Goal: Task Accomplishment & Management: Manage account settings

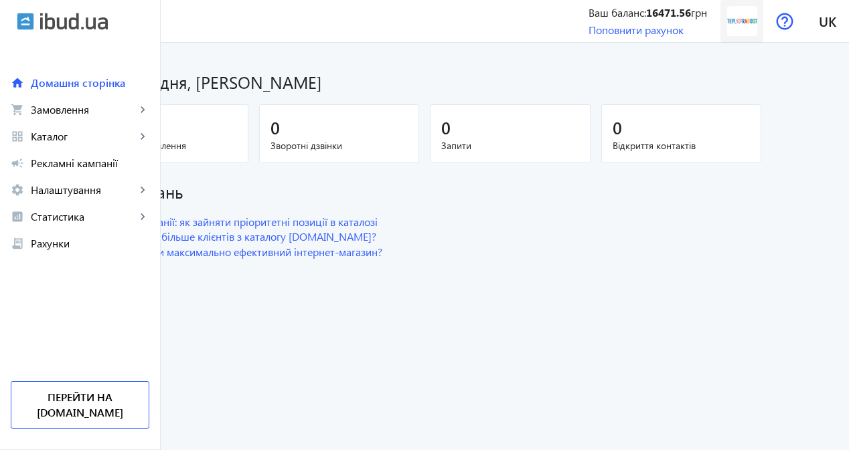
click at [738, 17] on img at bounding box center [742, 21] width 30 height 30
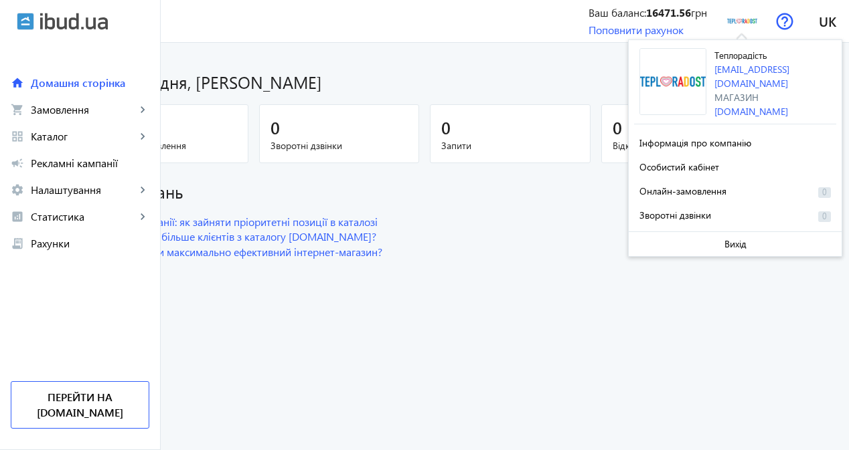
click at [740, 90] on div "Магазин" at bounding box center [775, 97] width 122 height 14
click at [98, 155] on link "campaign Рекламні кампанії" at bounding box center [80, 163] width 160 height 27
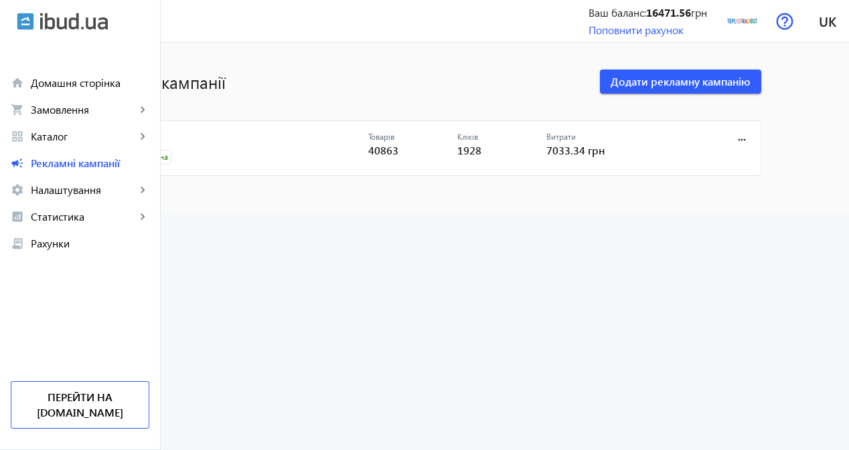
click at [398, 153] on span "40863" at bounding box center [383, 150] width 30 height 14
click at [481, 154] on span "1928" at bounding box center [469, 150] width 24 height 14
click at [604, 150] on span "7033.34 грн" at bounding box center [575, 150] width 58 height 14
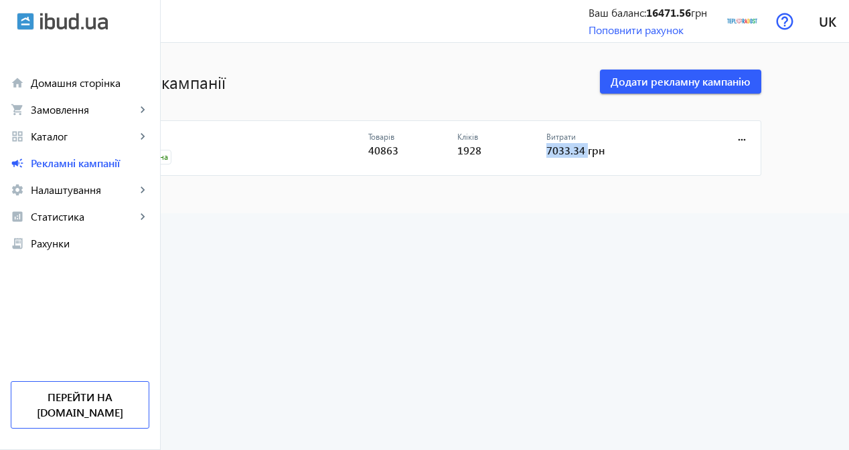
click at [604, 150] on span "7033.34 грн" at bounding box center [575, 150] width 58 height 14
click at [343, 88] on h1 "Рекламні кампанії" at bounding box center [337, 81] width 499 height 23
click at [87, 214] on span "Статистика" at bounding box center [83, 216] width 105 height 13
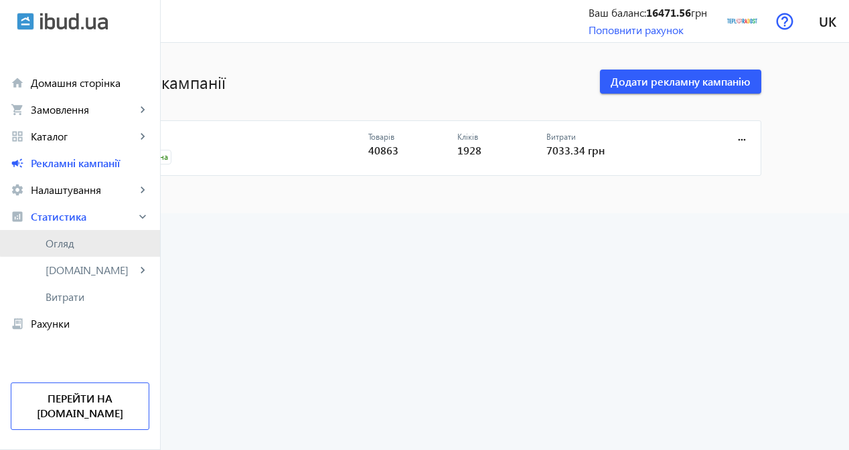
click at [90, 240] on span "Огляд" at bounding box center [98, 243] width 104 height 13
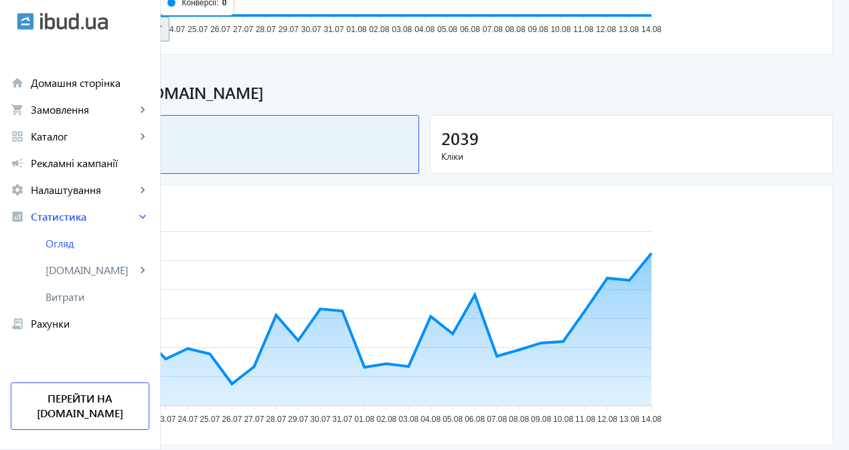
scroll to position [402, 0]
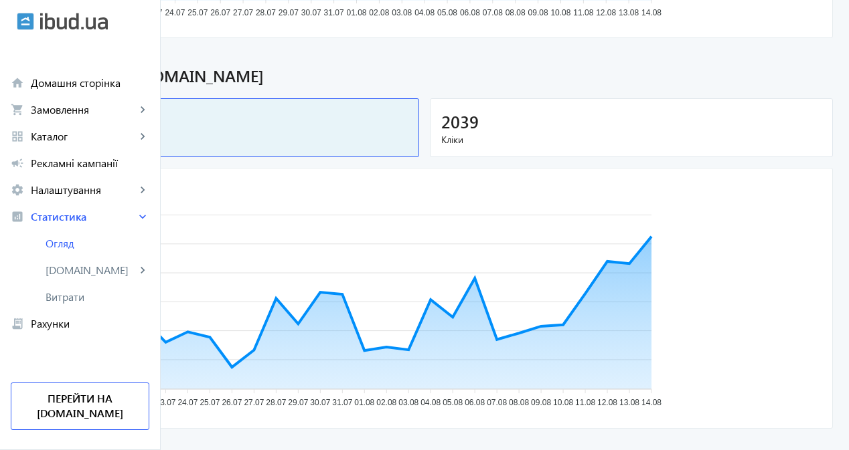
click at [707, 108] on mat-card "2039 Кліки" at bounding box center [631, 128] width 403 height 60
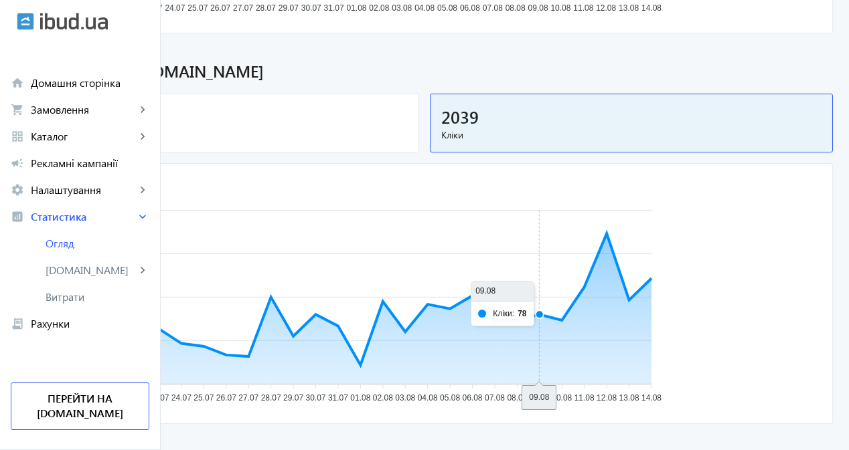
scroll to position [537, 0]
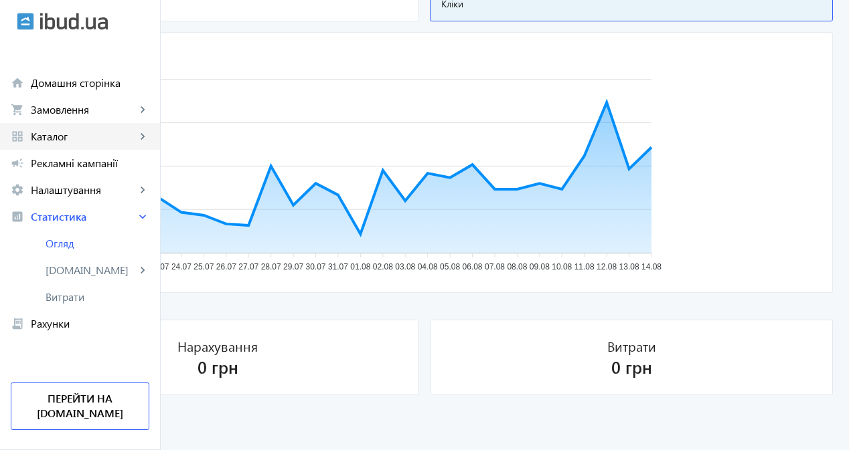
click at [48, 127] on link "grid_view Каталог keyboard_arrow_right" at bounding box center [80, 136] width 160 height 27
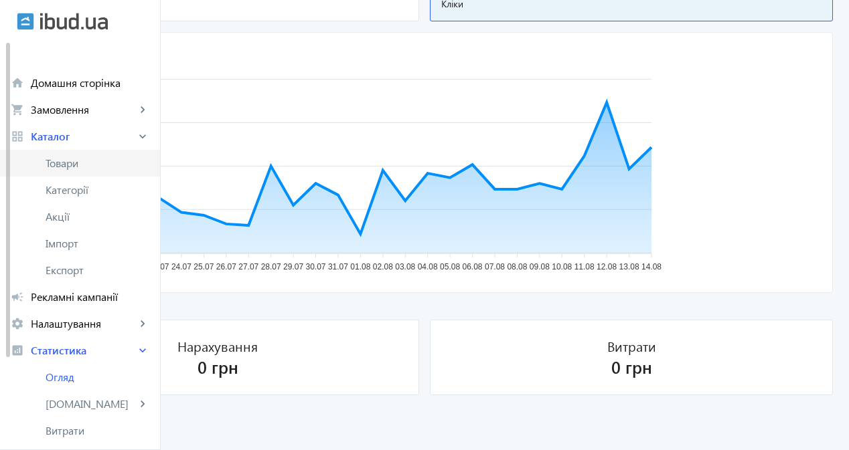
click at [80, 167] on span "Товари" at bounding box center [98, 163] width 104 height 13
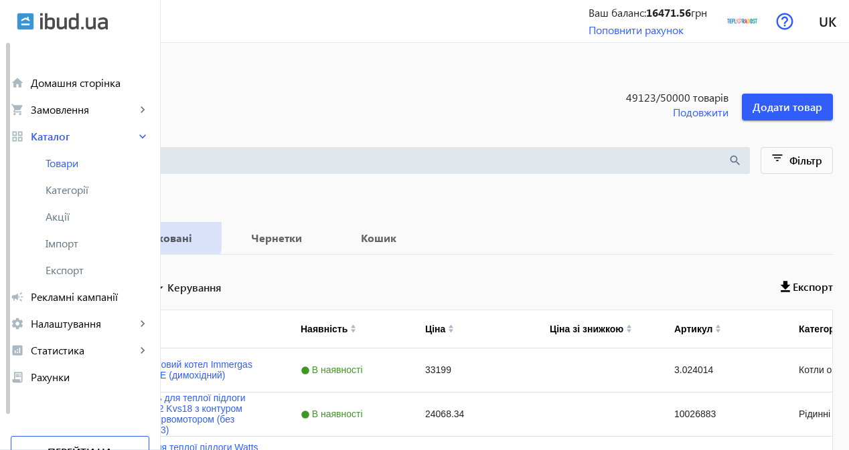
click at [205, 225] on span "Опубліковані" at bounding box center [155, 238] width 99 height 32
click at [315, 233] on b "Чернетки" at bounding box center [277, 238] width 78 height 11
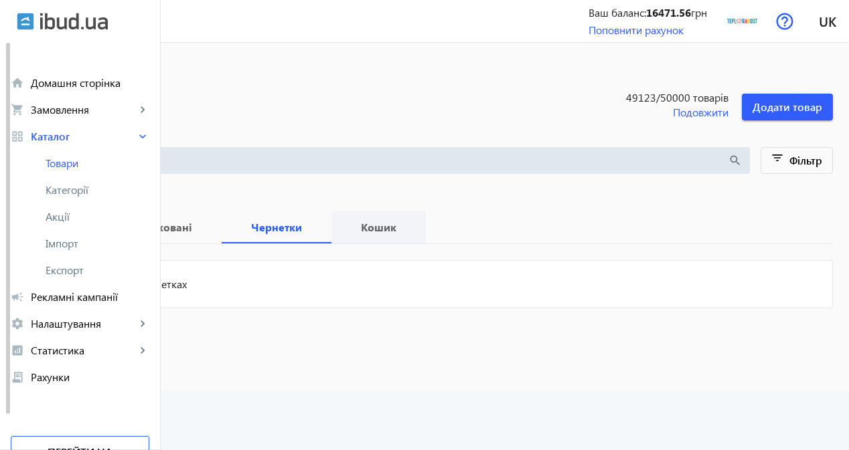
click at [410, 233] on b "Кошик" at bounding box center [378, 227] width 62 height 11
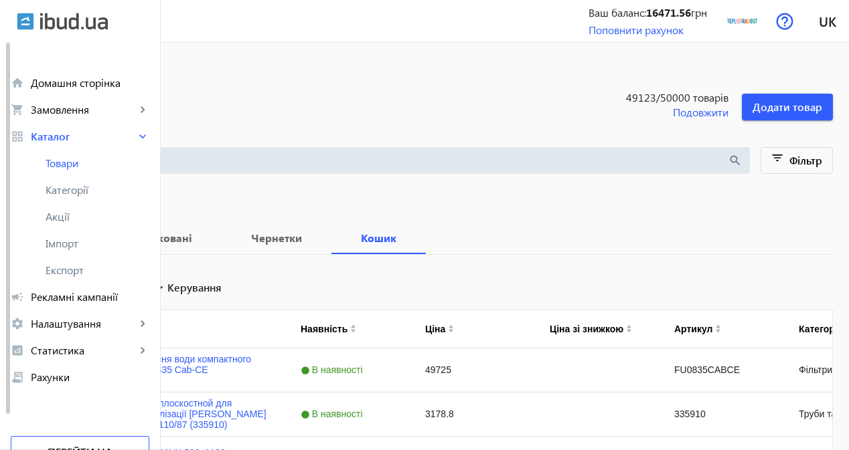
click at [74, 247] on span "Всі" at bounding box center [53, 238] width 42 height 32
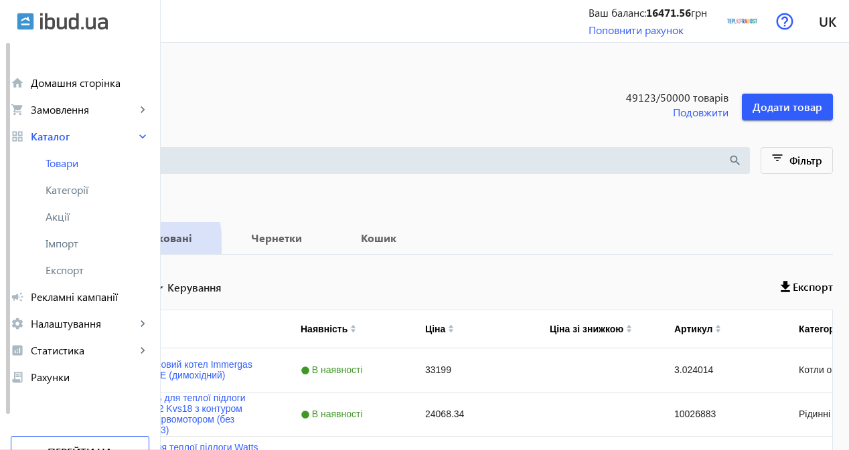
click at [205, 244] on b "Опубліковані" at bounding box center [155, 238] width 99 height 11
click at [315, 238] on b "Чернетки" at bounding box center [277, 238] width 78 height 11
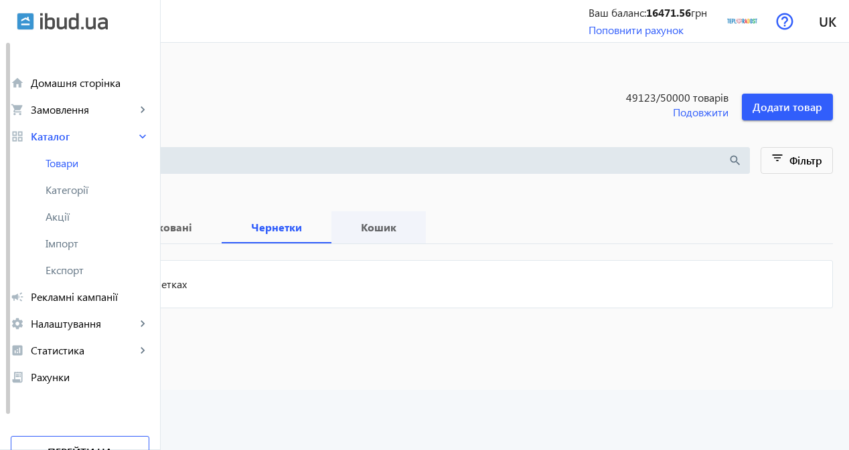
click at [410, 242] on span "Кошик" at bounding box center [378, 228] width 62 height 32
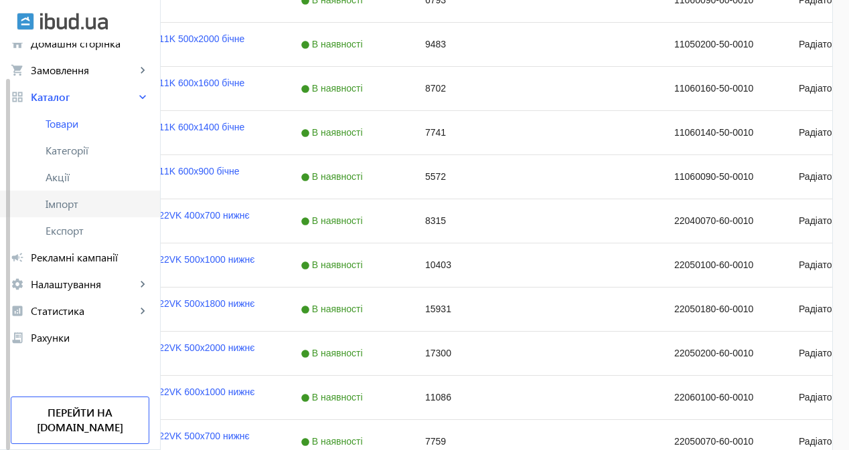
scroll to position [602, 0]
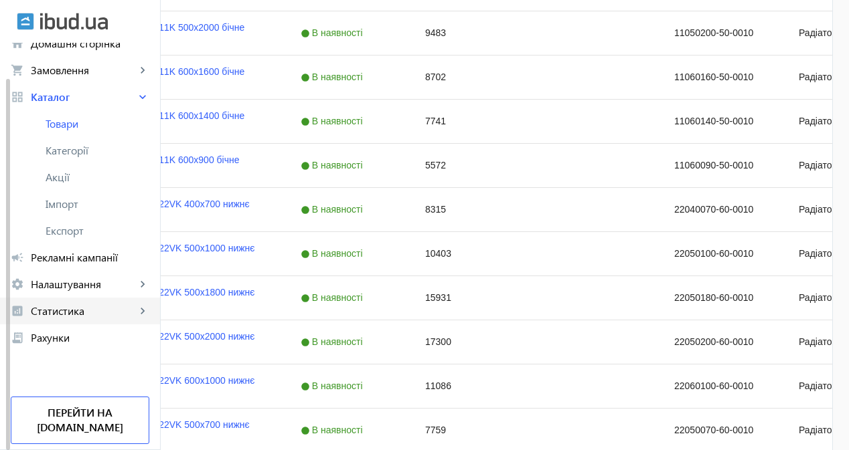
click at [86, 315] on span "Статистика" at bounding box center [83, 311] width 105 height 13
